Goal: Task Accomplishment & Management: Use online tool/utility

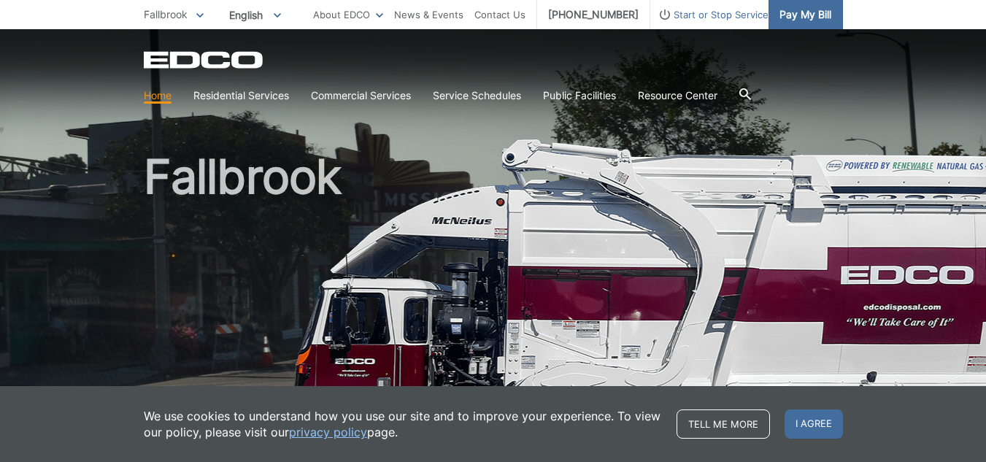
click at [792, 12] on span "Pay My Bill" at bounding box center [806, 15] width 52 height 16
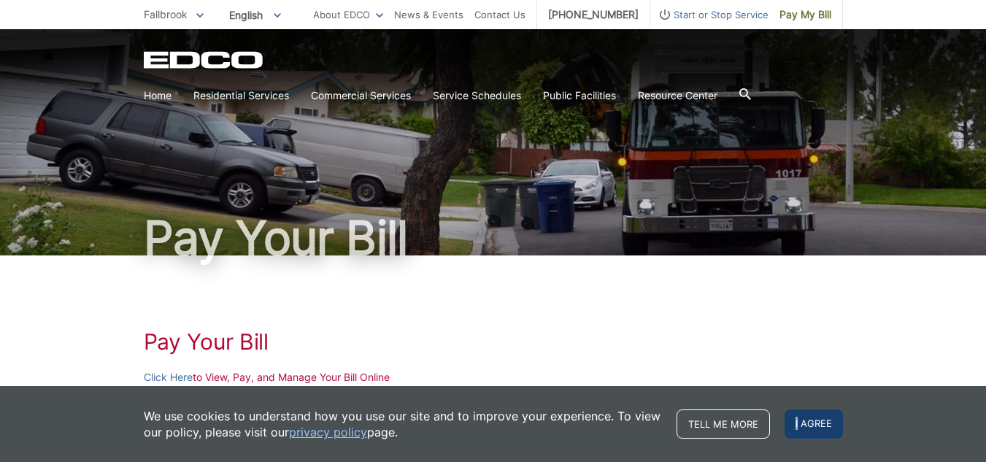
click at [798, 420] on span "I agree" at bounding box center [814, 424] width 58 height 29
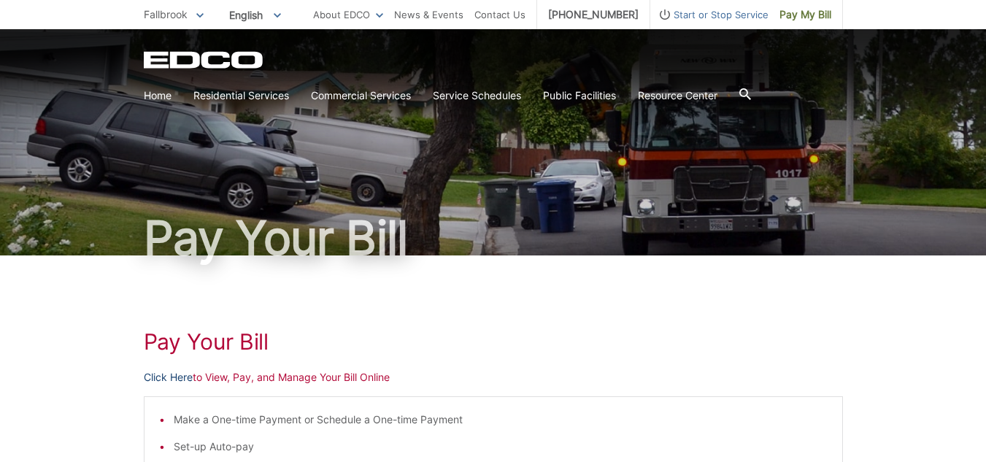
click at [163, 374] on link "Click Here" at bounding box center [168, 377] width 49 height 16
